Goal: Information Seeking & Learning: Learn about a topic

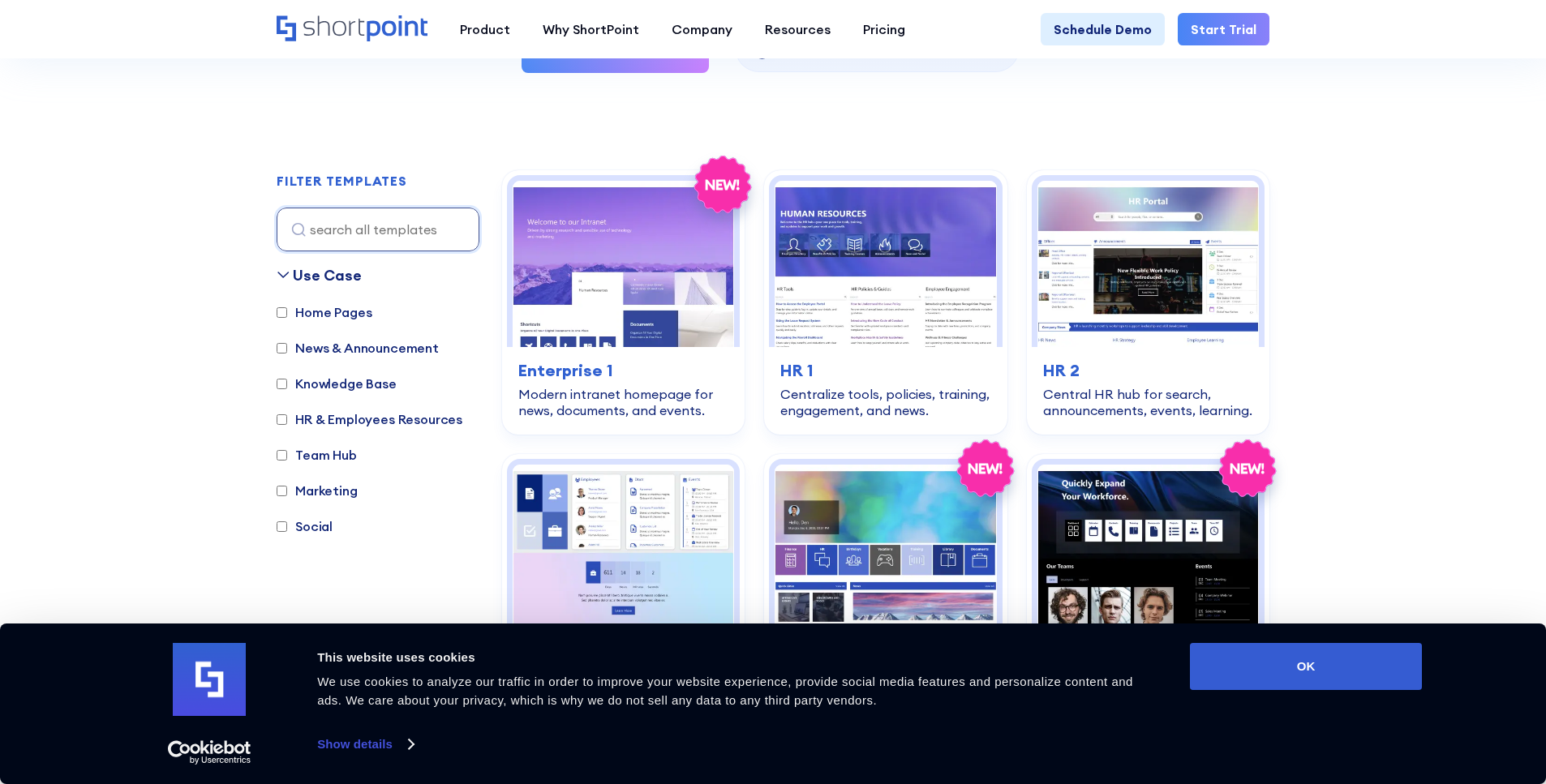
scroll to position [511, 0]
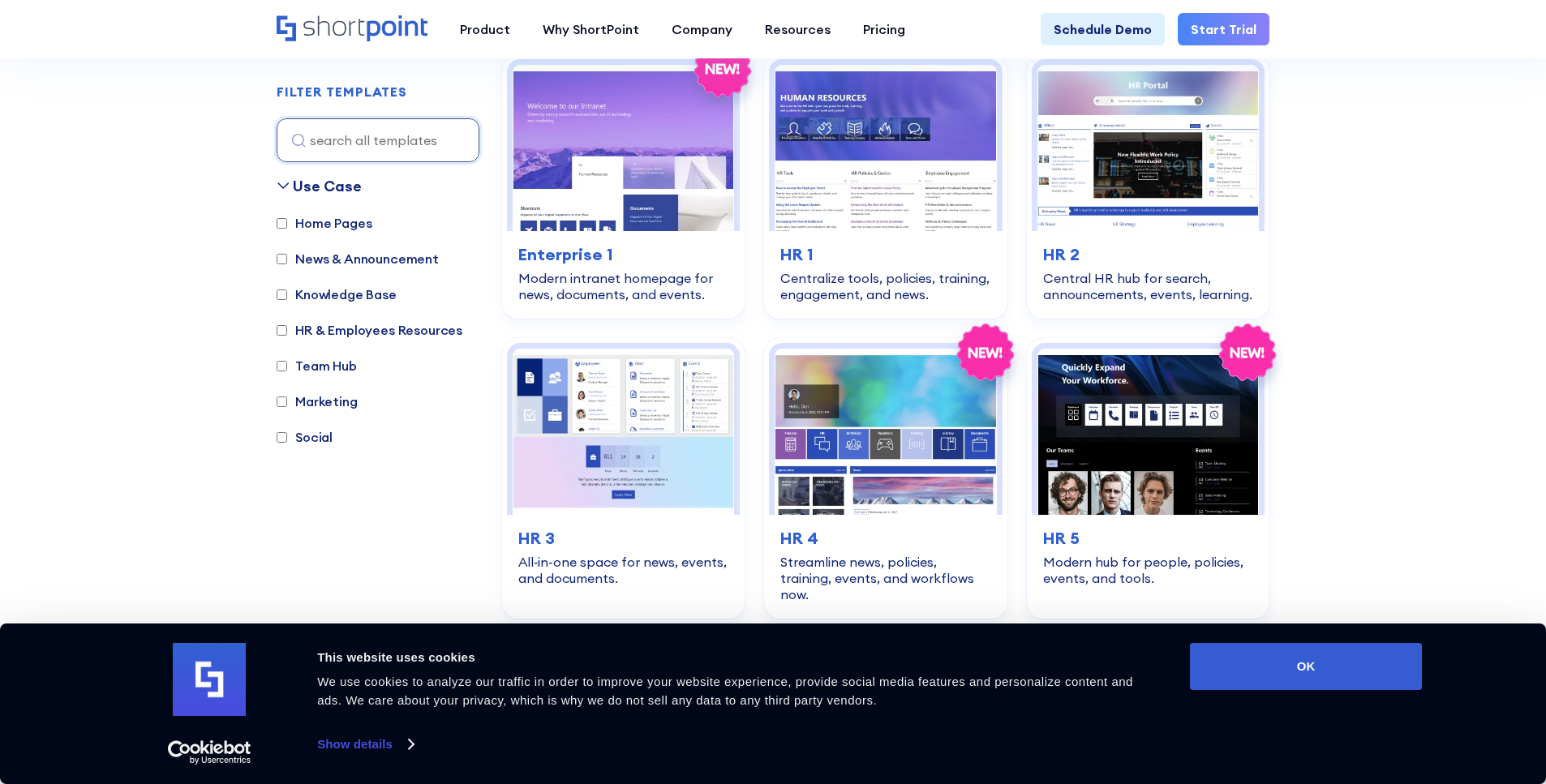
click at [286, 292] on label "Knowledge Base" at bounding box center [337, 294] width 120 height 19
click at [286, 292] on input "Knowledge Base" at bounding box center [282, 295] width 11 height 11
checkbox input "true"
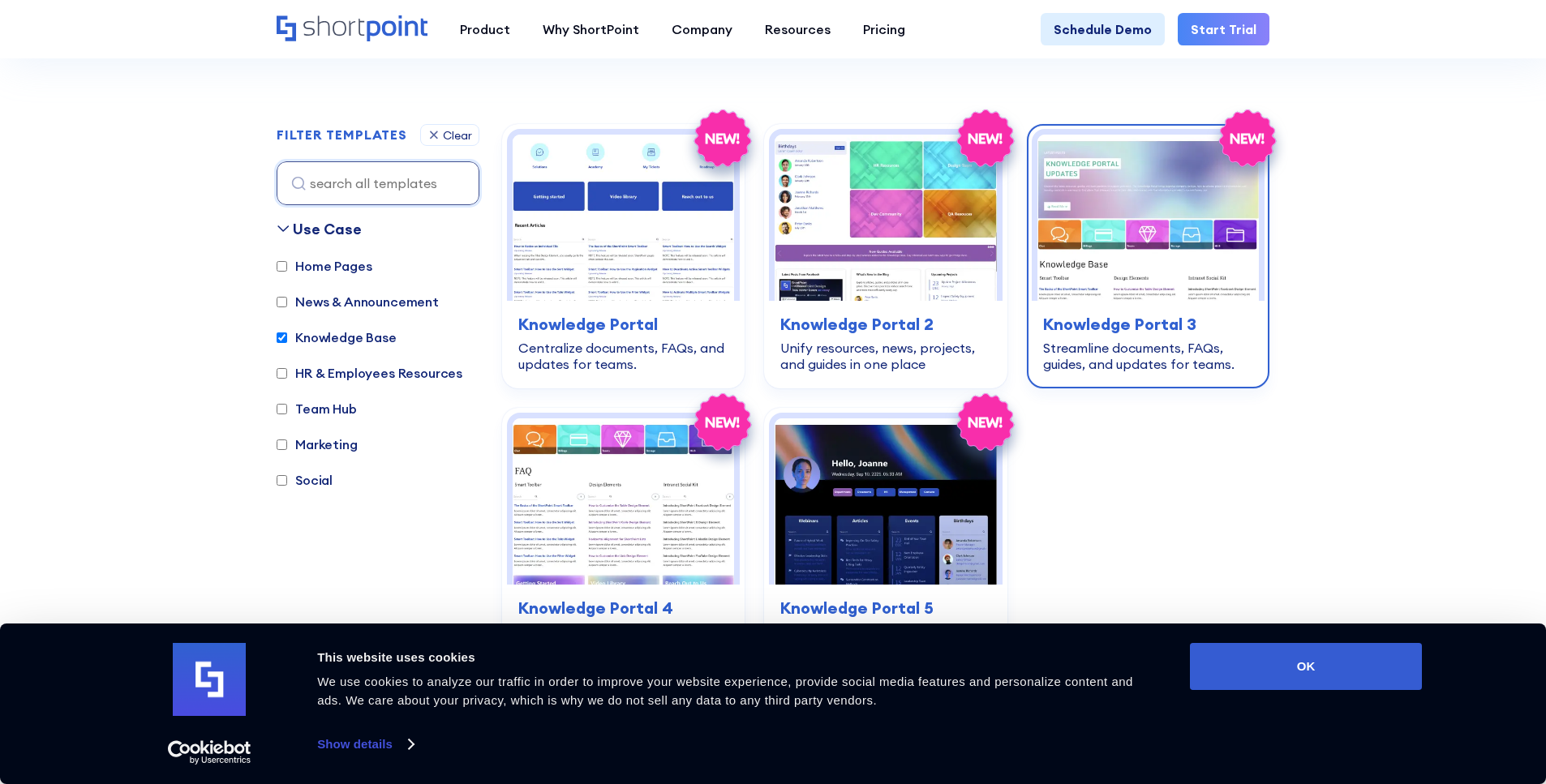
scroll to position [276, 0]
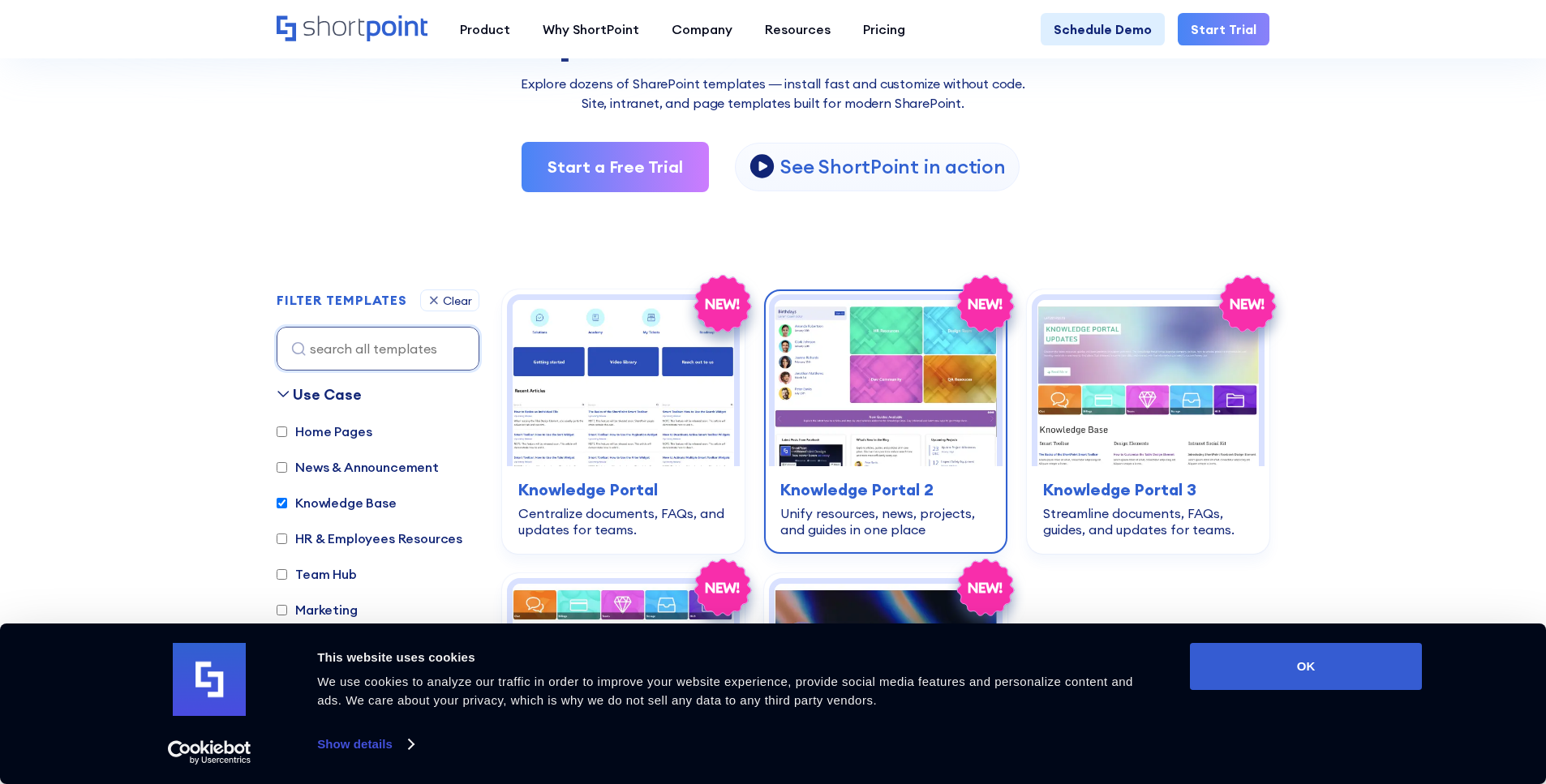
click at [893, 388] on img at bounding box center [884, 383] width 221 height 166
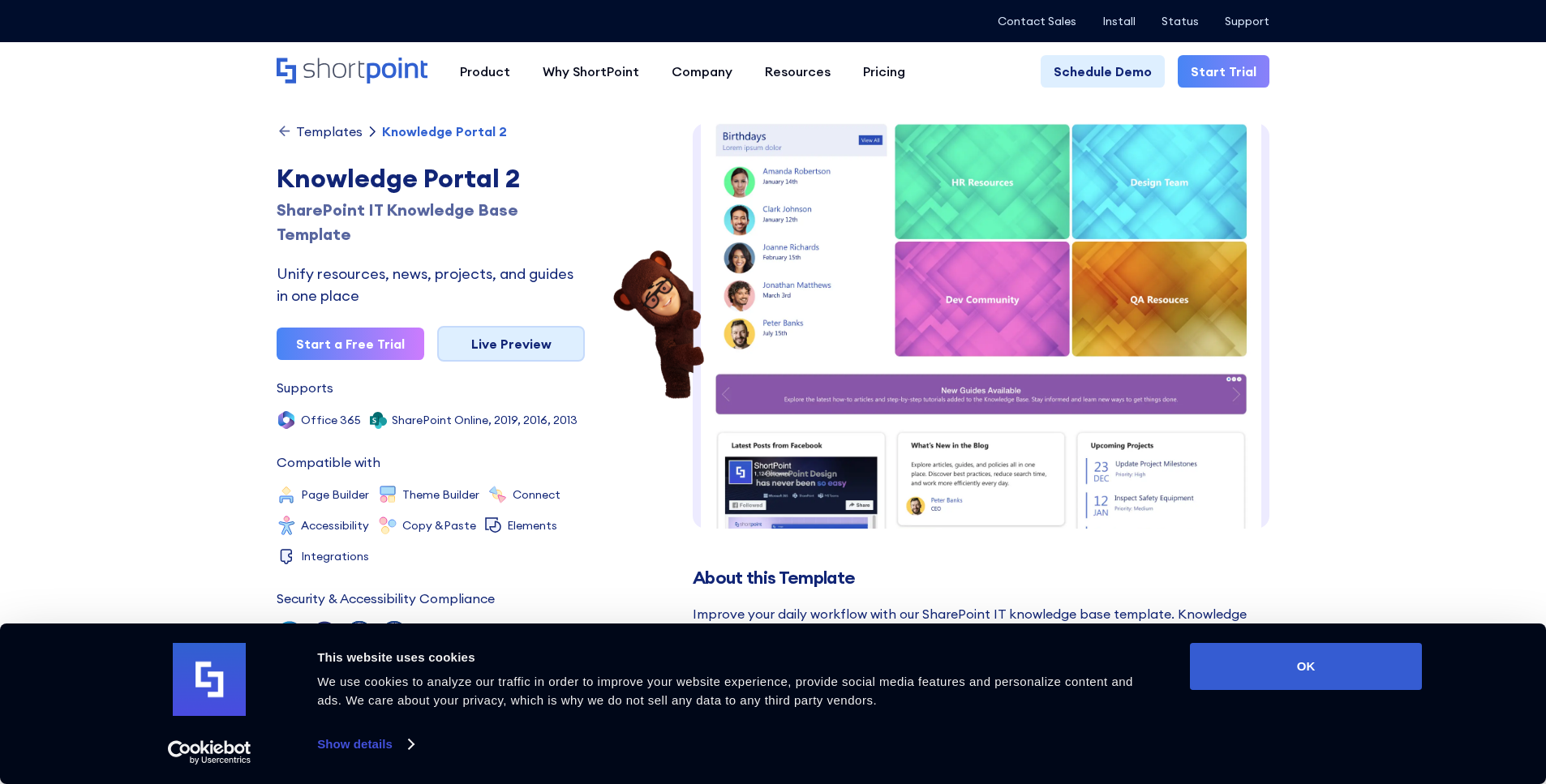
click at [466, 357] on link "Live Preview" at bounding box center [511, 344] width 148 height 36
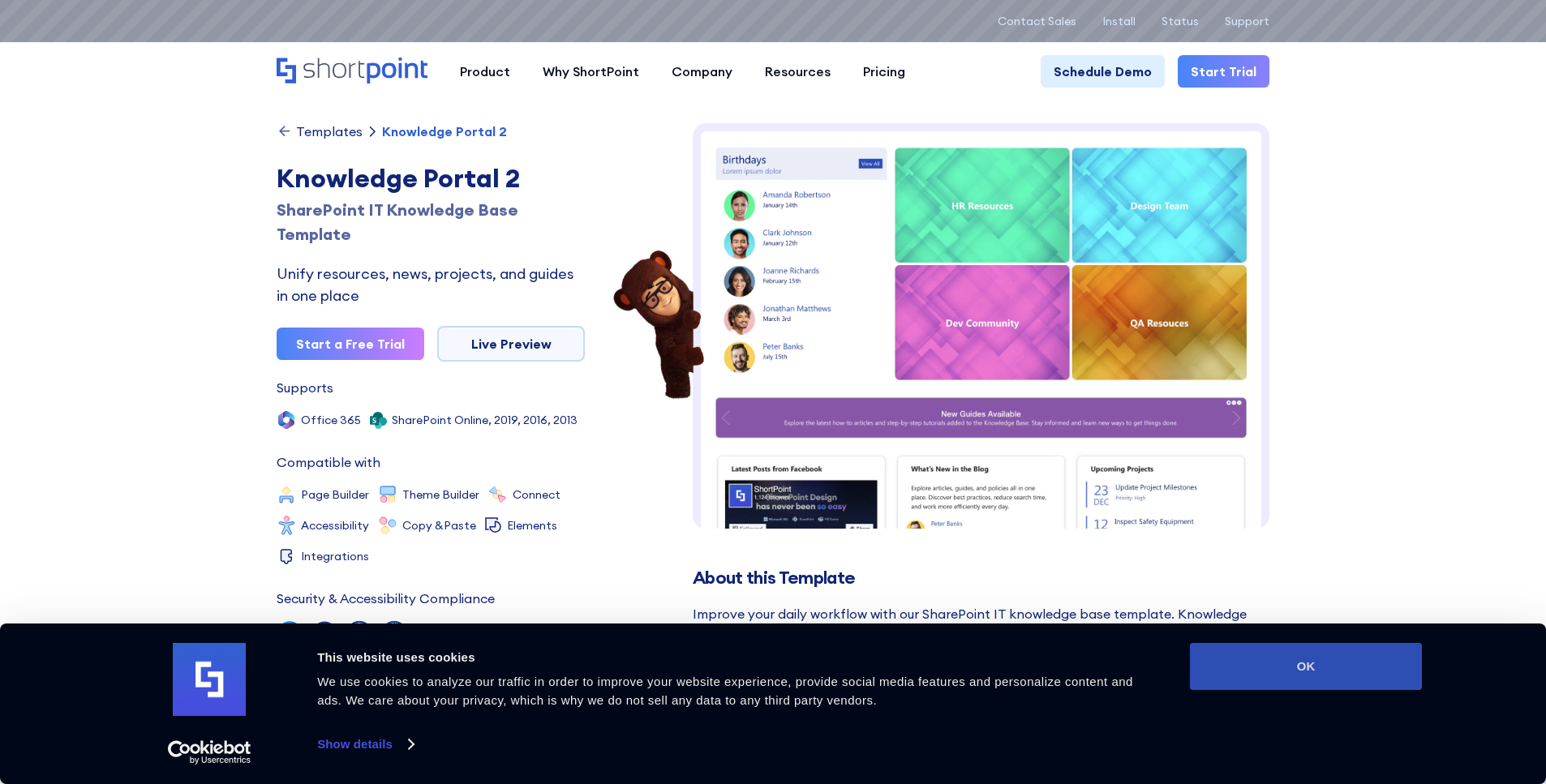
click at [1316, 659] on button "OK" at bounding box center [1306, 666] width 232 height 47
